Goal: Navigation & Orientation: Find specific page/section

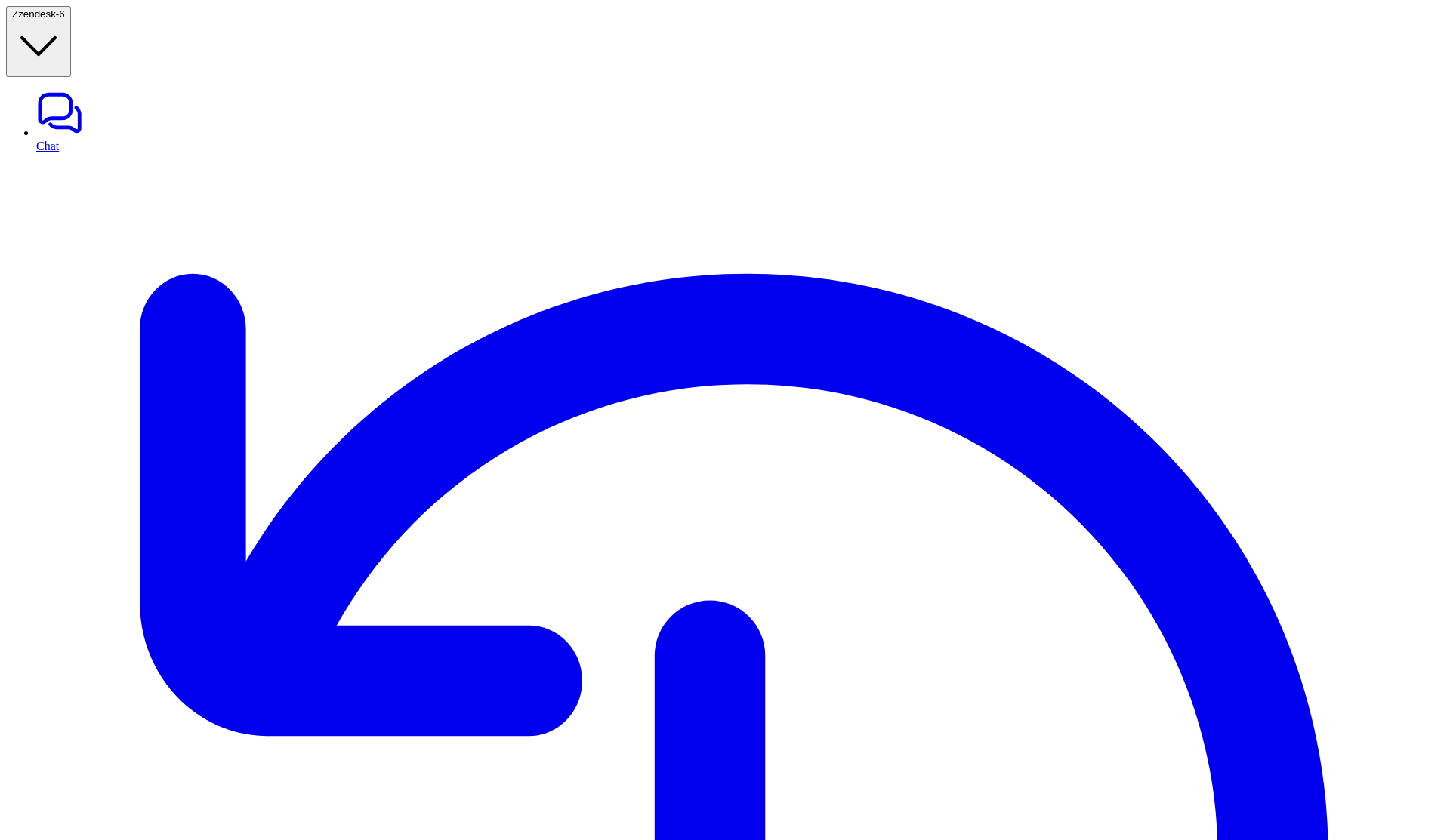
scroll to position [55, 0]
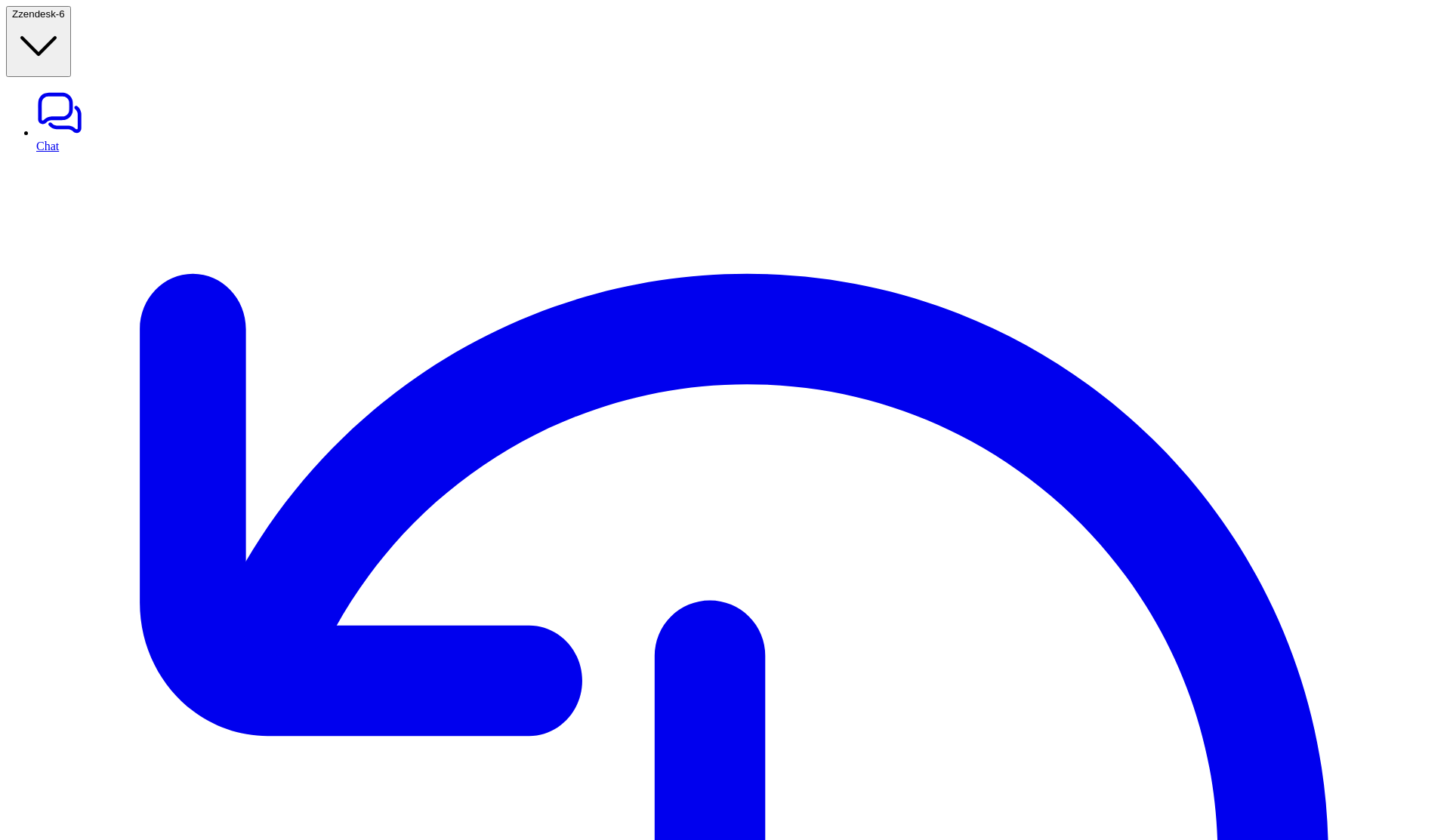
drag, startPoint x: 1238, startPoint y: 120, endPoint x: 1365, endPoint y: 120, distance: 127.0
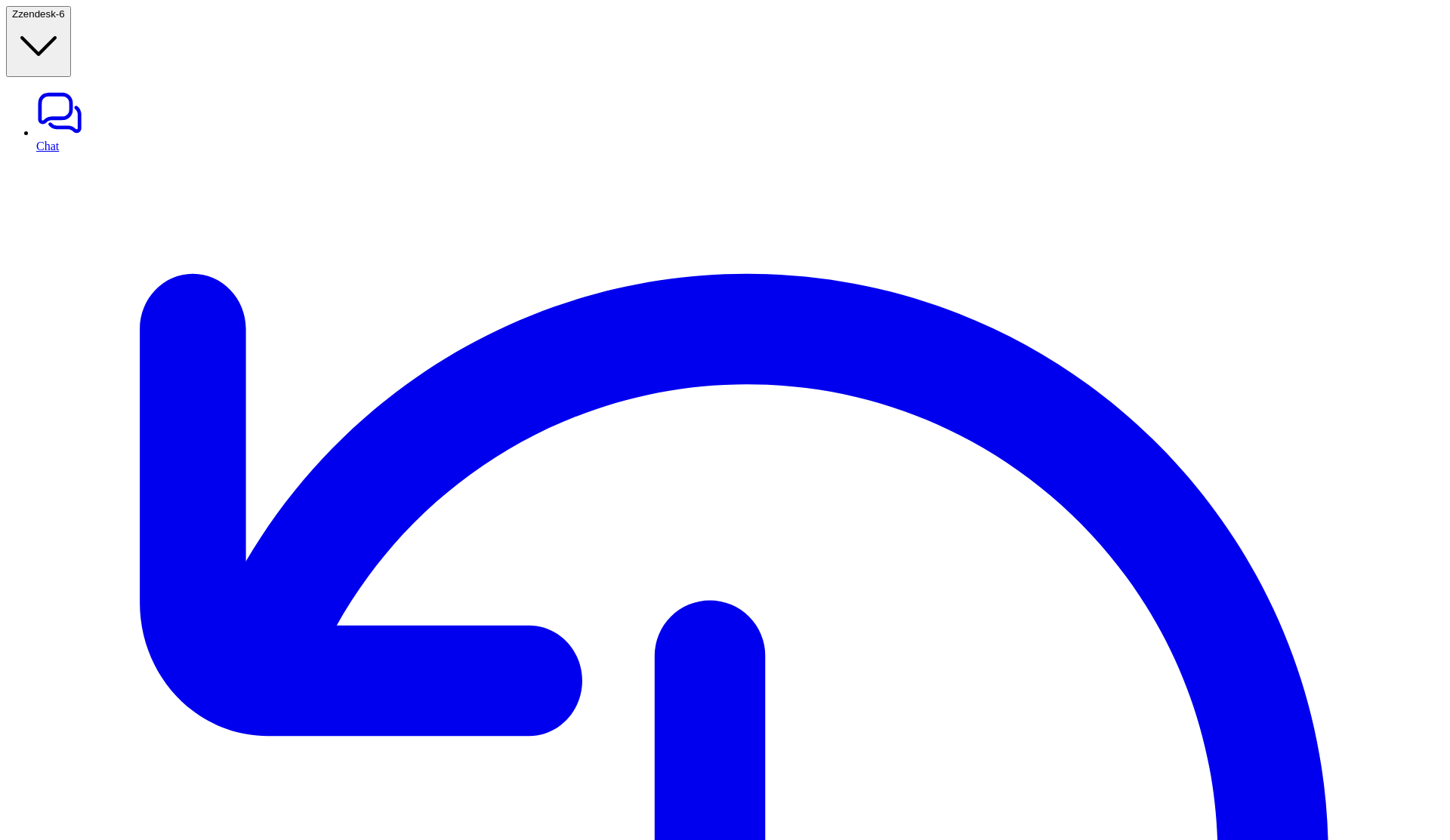
drag, startPoint x: 241, startPoint y: 96, endPoint x: 497, endPoint y: 97, distance: 256.0
